Goal: Transaction & Acquisition: Subscribe to service/newsletter

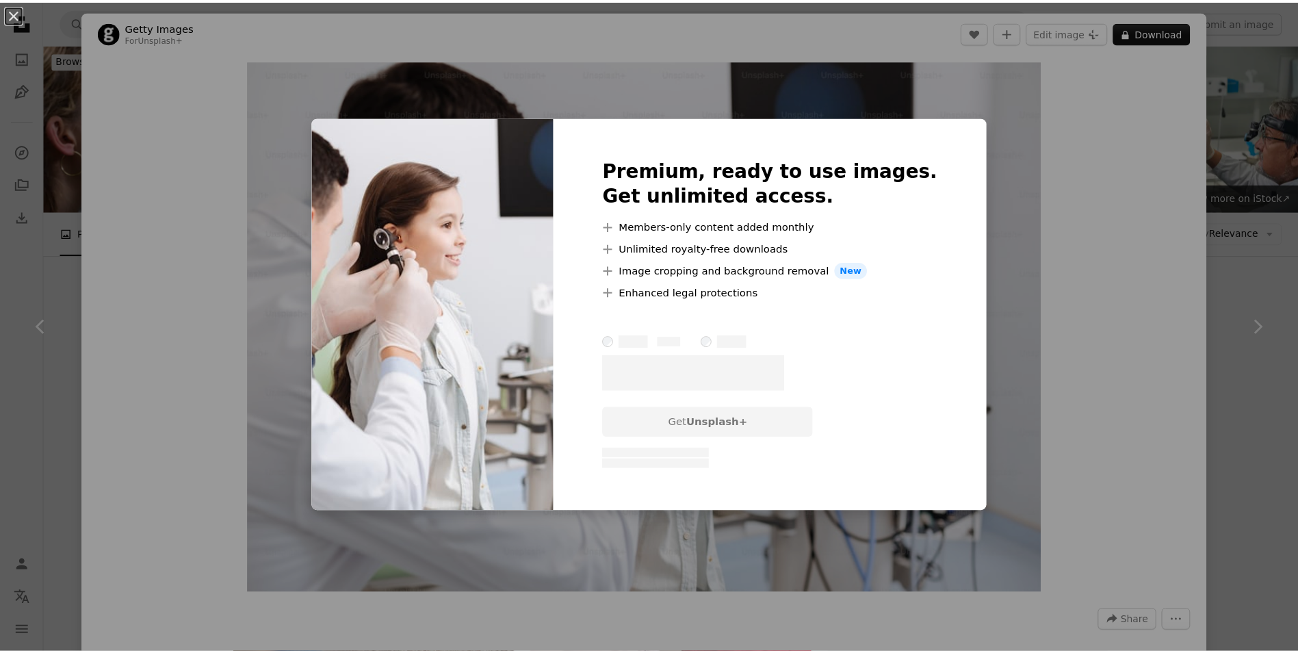
scroll to position [10815, 0]
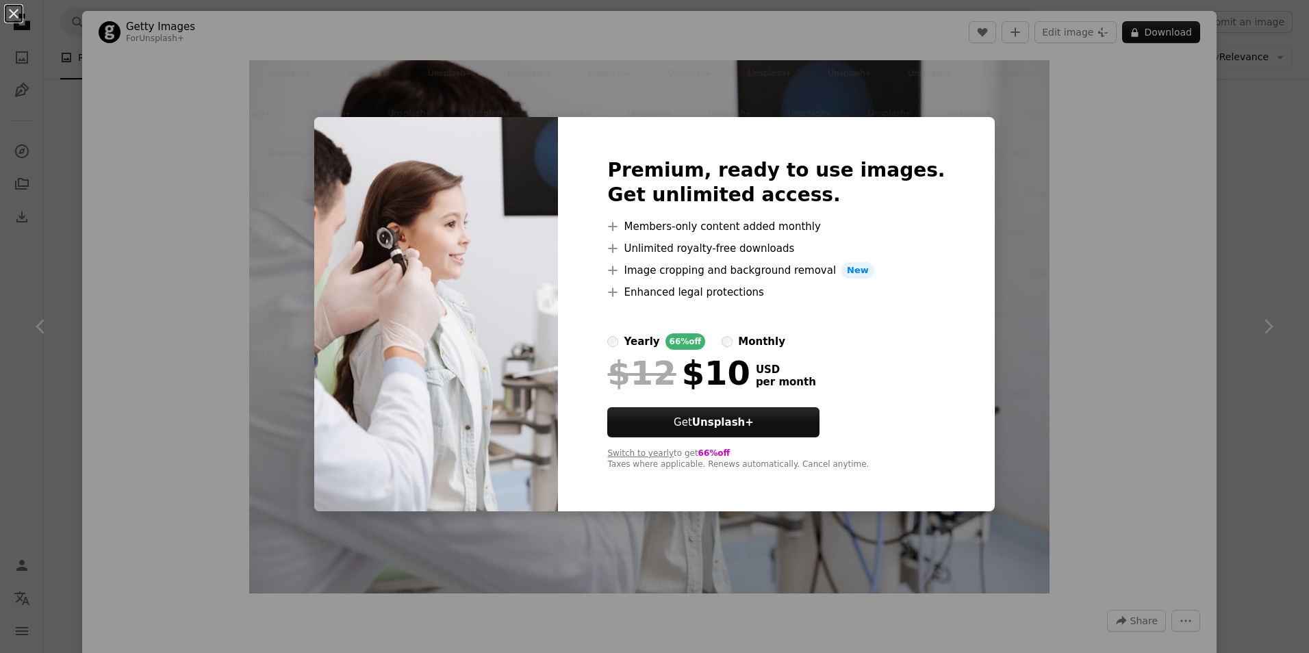
click at [645, 337] on label "yearly 66% off" at bounding box center [656, 341] width 98 height 16
click at [1225, 290] on div "An X shape Premium, ready to use images. Get unlimited access. A plus sign Memb…" at bounding box center [654, 326] width 1309 height 653
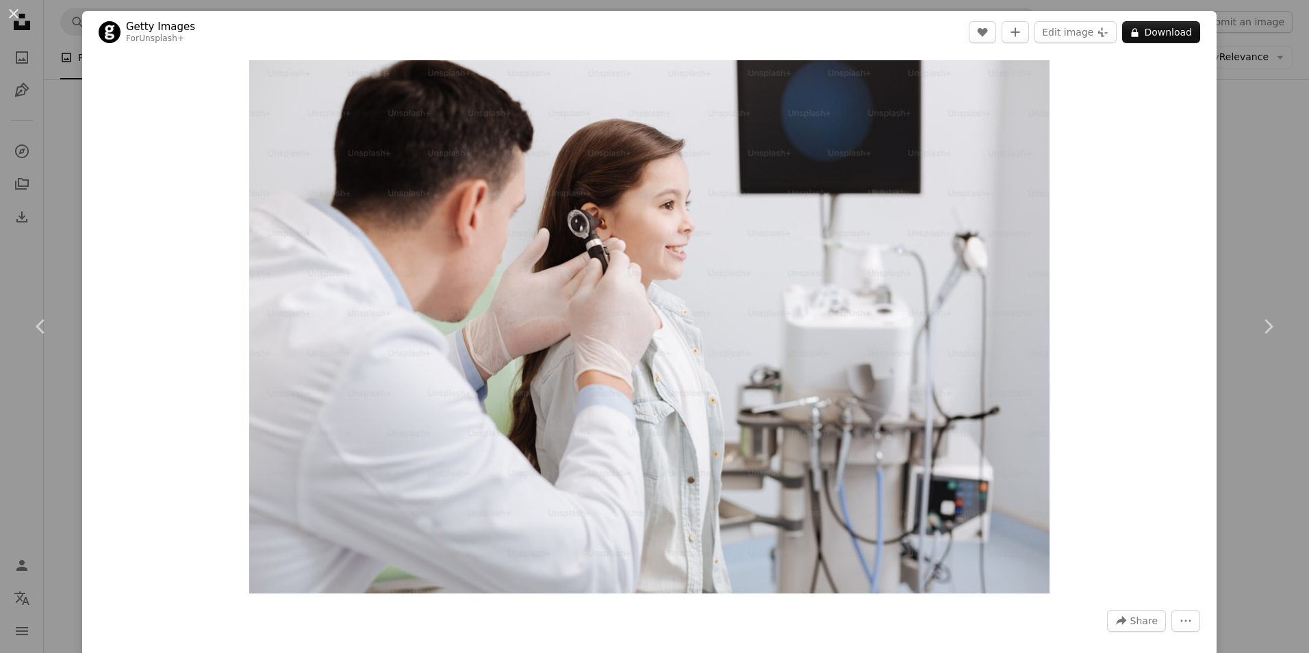
click at [1259, 253] on div "An X shape Chevron left Chevron right Getty Images For Unsplash+ A heart A plus…" at bounding box center [654, 326] width 1309 height 653
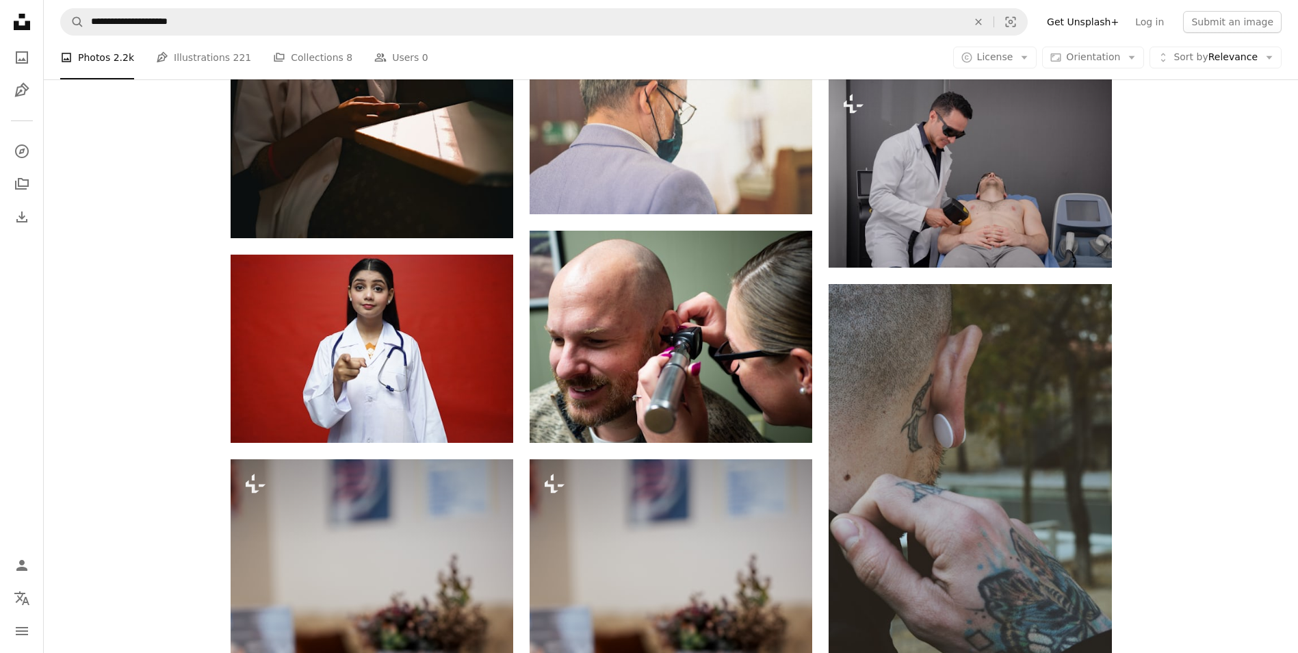
scroll to position [14922, 0]
